Goal: Task Accomplishment & Management: Use online tool/utility

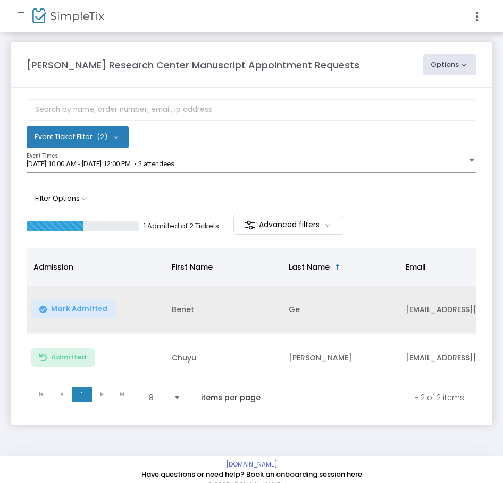
click at [89, 315] on button "Mark Admitted" at bounding box center [73, 309] width 85 height 19
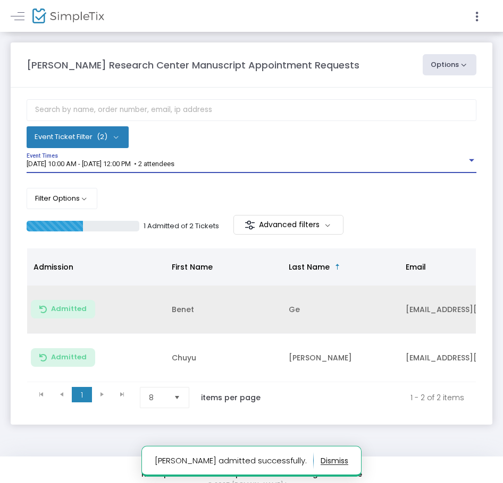
click at [130, 163] on span "9/19/2025 @ 10:00 AM - 9/19/2025 @ 12:00 PM • 2 attendees" at bounding box center [101, 164] width 148 height 8
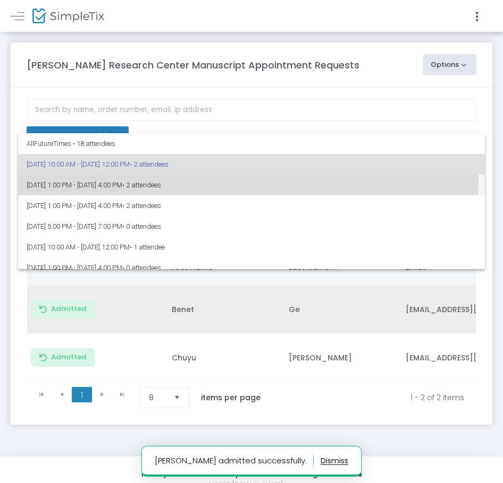
click at [132, 182] on span "9/19/2025 @ 1:00 PM - 9/19/2025 @ 4:00 PM • 2 attendees" at bounding box center [251, 185] width 449 height 21
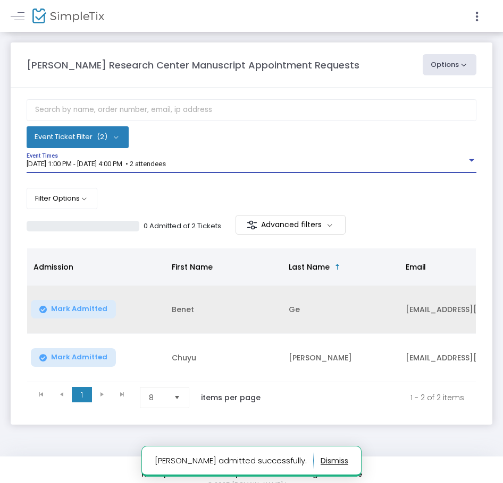
click at [94, 318] on button "Mark Admitted" at bounding box center [73, 309] width 85 height 19
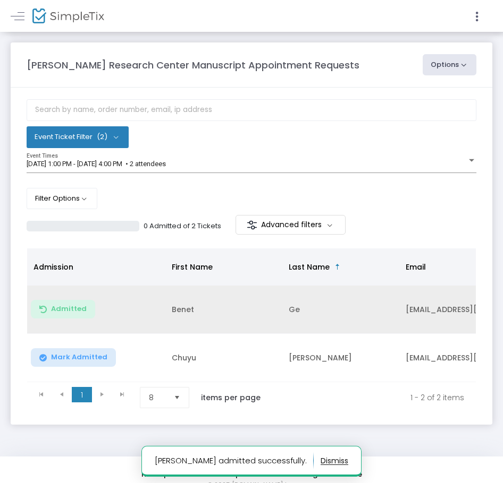
click at [96, 357] on span "Mark Admitted" at bounding box center [79, 357] width 56 height 9
